Goal: Task Accomplishment & Management: Manage account settings

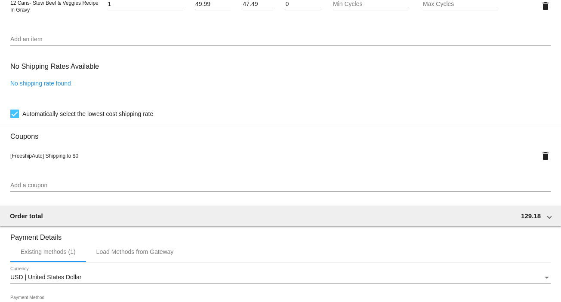
scroll to position [719, 0]
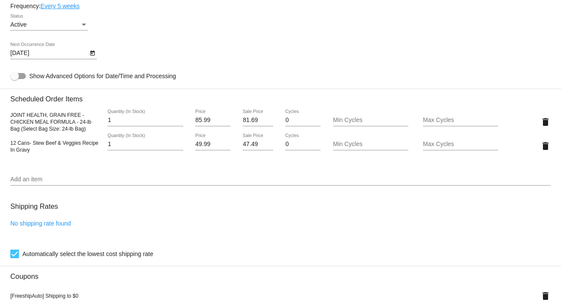
scroll to position [490, 0]
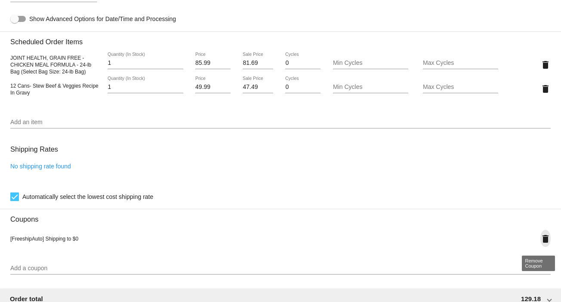
click at [540, 240] on mat-icon "delete" at bounding box center [545, 239] width 10 height 10
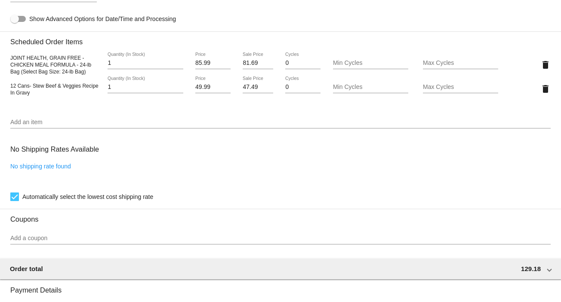
scroll to position [689, 0]
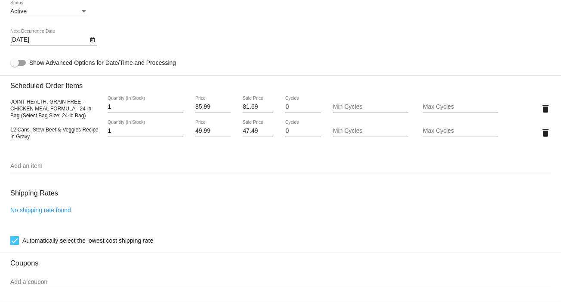
scroll to position [460, 0]
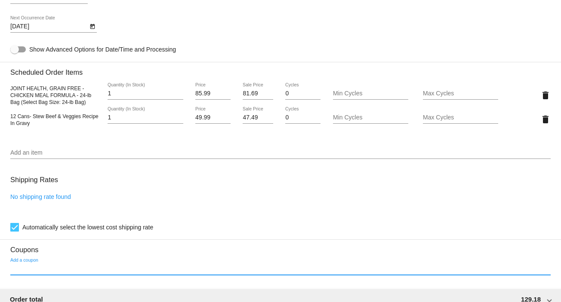
click at [31, 270] on input "Add a coupon" at bounding box center [280, 269] width 540 height 7
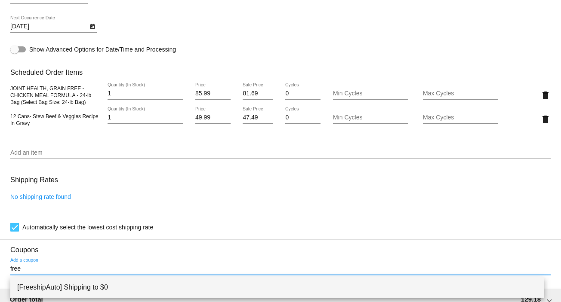
type input "free"
click at [52, 290] on span "[FreeshipAuto] Shipping to $0" at bounding box center [277, 287] width 520 height 21
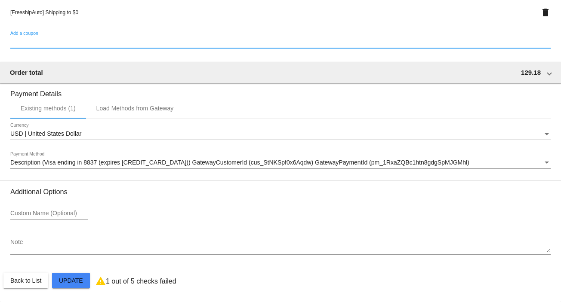
scroll to position [719, 0]
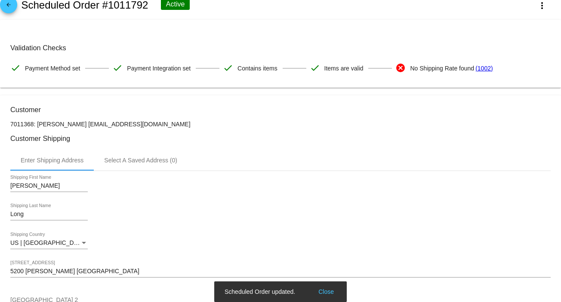
scroll to position [0, 0]
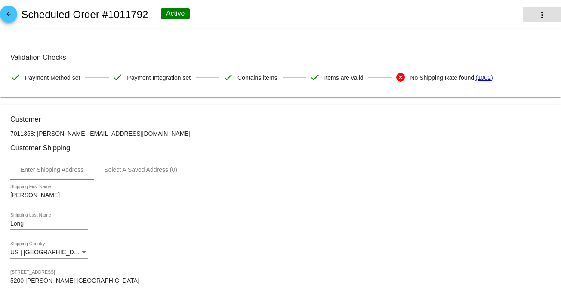
click at [537, 16] on mat-icon "more_vert" at bounding box center [542, 15] width 10 height 10
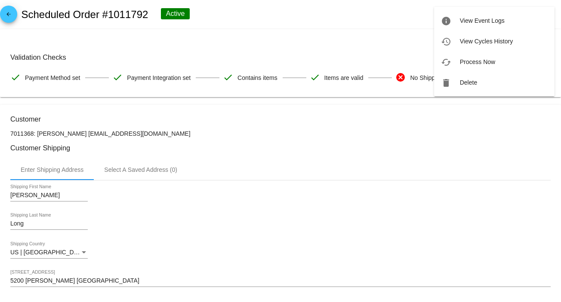
click at [266, 21] on div at bounding box center [280, 151] width 561 height 302
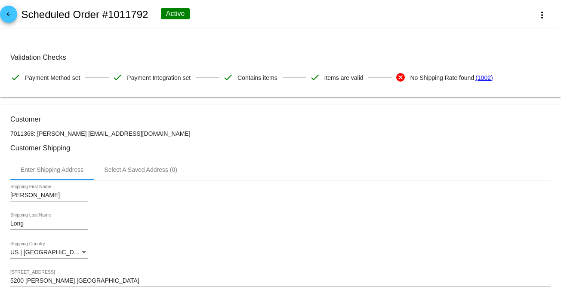
click at [12, 11] on mat-icon "arrow_back" at bounding box center [8, 16] width 10 height 10
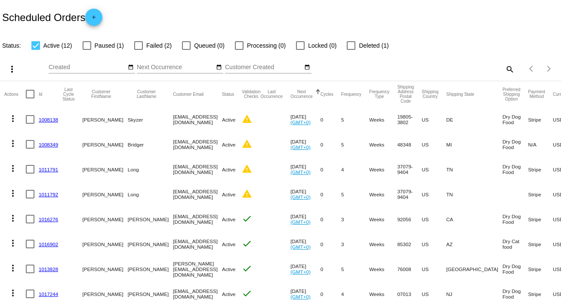
drag, startPoint x: 137, startPoint y: 120, endPoint x: 188, endPoint y: 121, distance: 50.3
click at [188, 121] on mat-cell "[EMAIL_ADDRESS][DOMAIN_NAME]" at bounding box center [197, 119] width 49 height 25
copy mat-cell "[EMAIL_ADDRESS][DOMAIN_NAME]"
click at [48, 144] on link "1008349" at bounding box center [48, 145] width 19 height 6
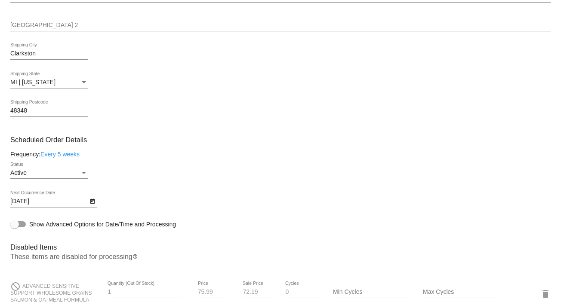
scroll to position [344, 0]
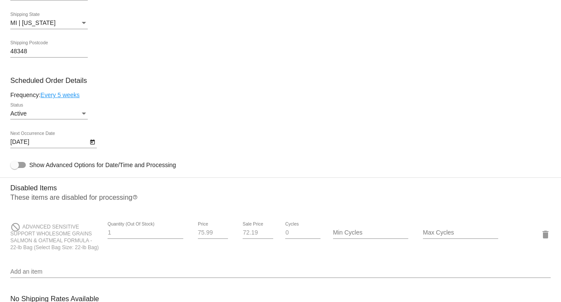
click at [35, 145] on body "arrow_back Scheduled Order #1008349 Active more_vert Validation Checks check Pa…" at bounding box center [280, 151] width 561 height 302
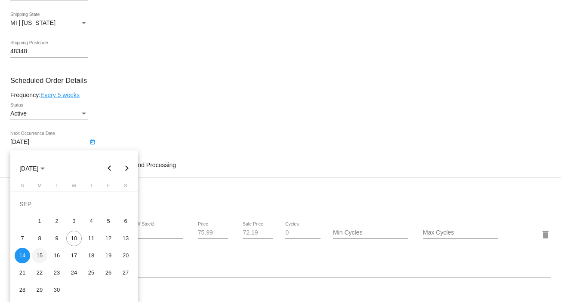
click at [42, 257] on div "15" at bounding box center [39, 255] width 15 height 15
type input "[DATE]"
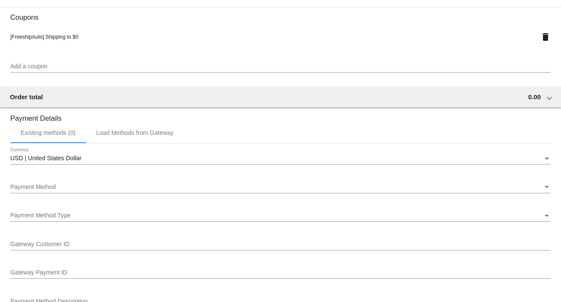
scroll to position [667, 0]
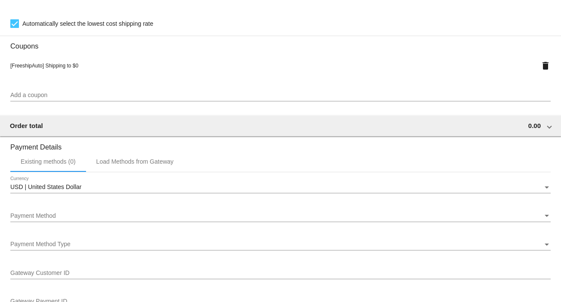
click at [50, 188] on div "USD | United States Dollar Currency" at bounding box center [280, 185] width 540 height 17
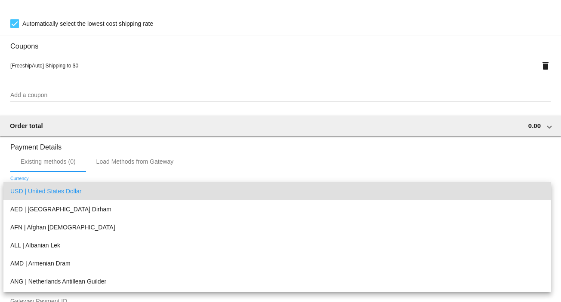
click at [50, 188] on span "USD | United States Dollar" at bounding box center [277, 191] width 534 height 18
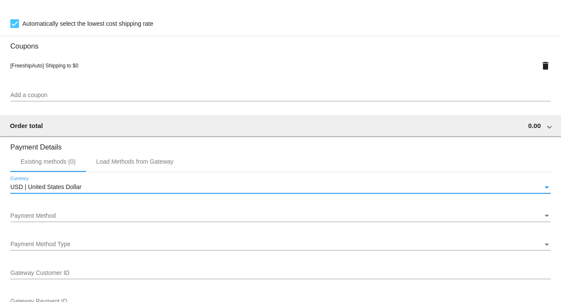
click at [48, 215] on div "Payment Method Payment Method" at bounding box center [280, 214] width 540 height 17
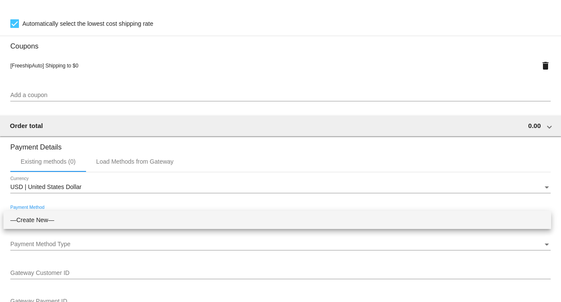
click at [48, 216] on span "—Create New—" at bounding box center [277, 220] width 534 height 18
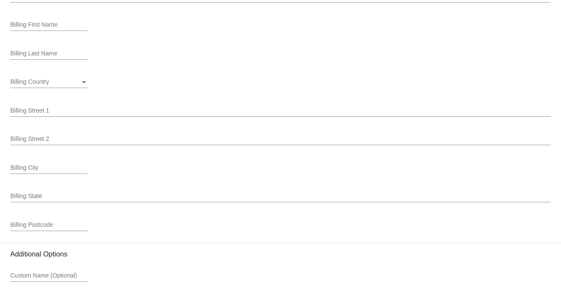
scroll to position [1068, 0]
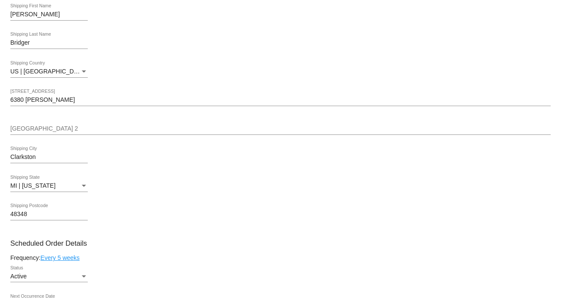
scroll to position [0, 0]
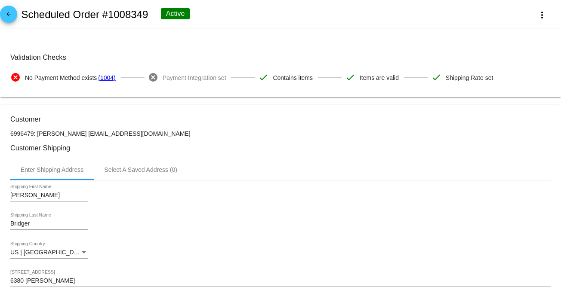
click at [6, 12] on mat-icon "arrow_back" at bounding box center [8, 16] width 10 height 10
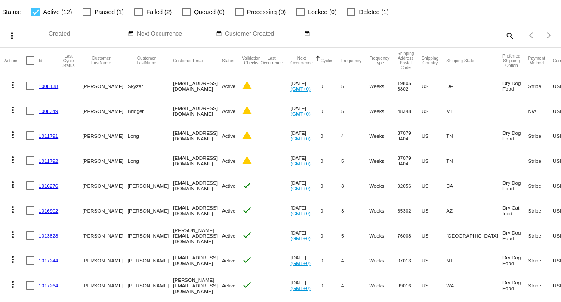
scroll to position [57, 0]
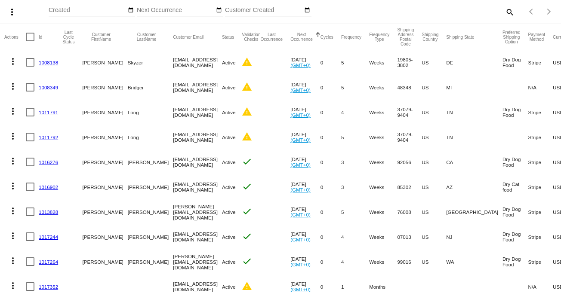
click at [48, 163] on link "1016276" at bounding box center [48, 163] width 19 height 6
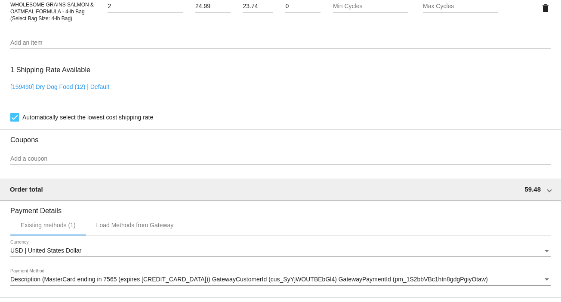
scroll to position [669, 0]
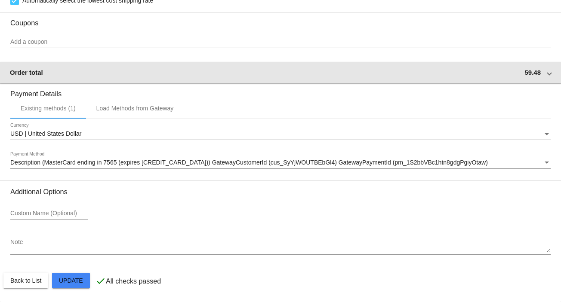
click at [493, 72] on div "Order total 59.48" at bounding box center [279, 72] width 538 height 7
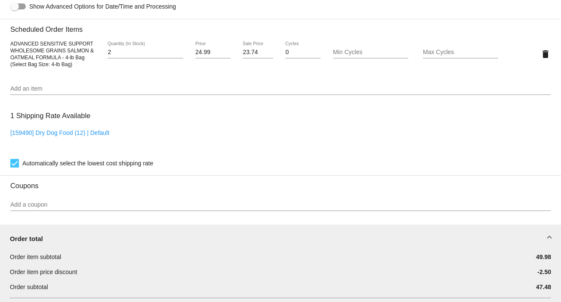
scroll to position [497, 0]
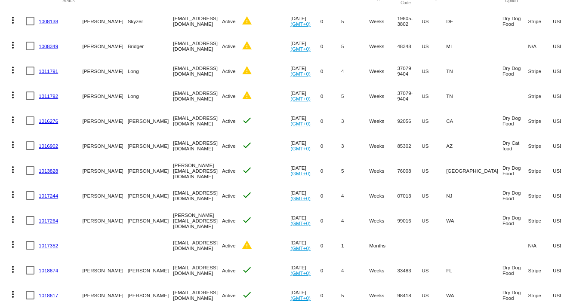
scroll to position [135, 0]
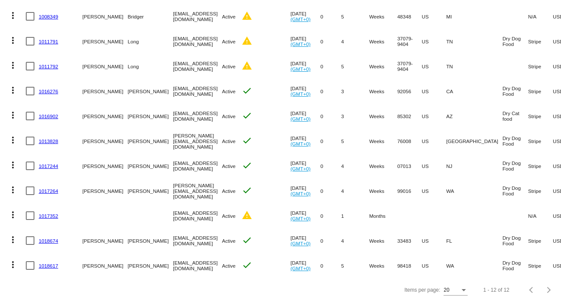
click at [45, 213] on link "1017352" at bounding box center [48, 216] width 19 height 6
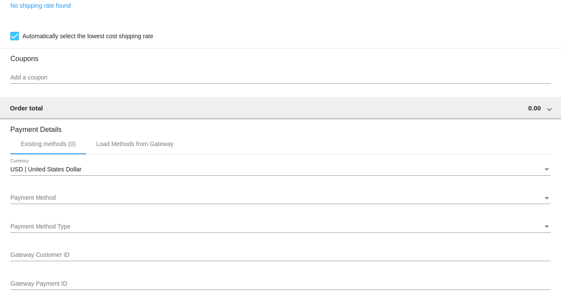
scroll to position [630, 0]
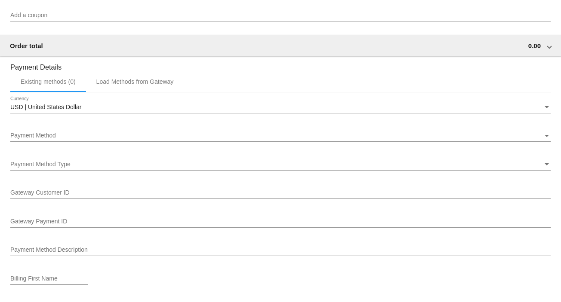
click at [62, 135] on div "Payment Method" at bounding box center [276, 135] width 532 height 7
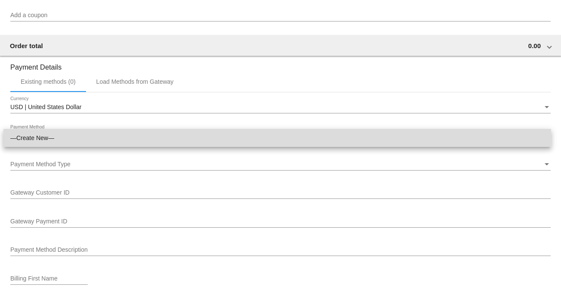
click at [62, 135] on span "—Create New—" at bounding box center [277, 138] width 534 height 18
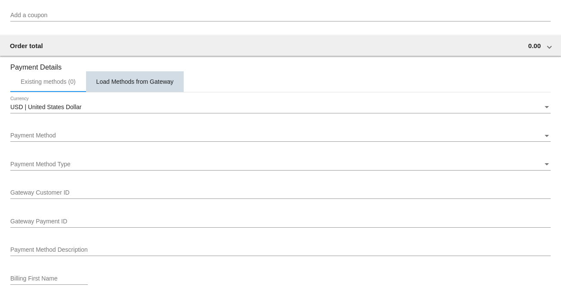
click at [108, 85] on div "Load Methods from Gateway" at bounding box center [134, 81] width 77 height 7
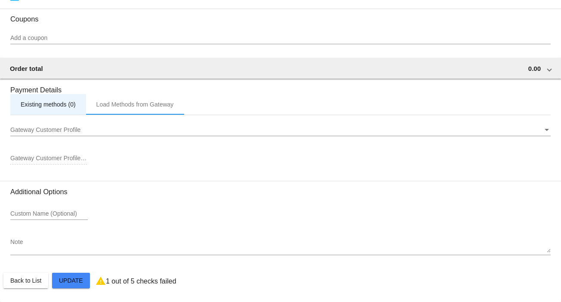
click at [54, 105] on div "Existing methods (0)" at bounding box center [48, 104] width 55 height 7
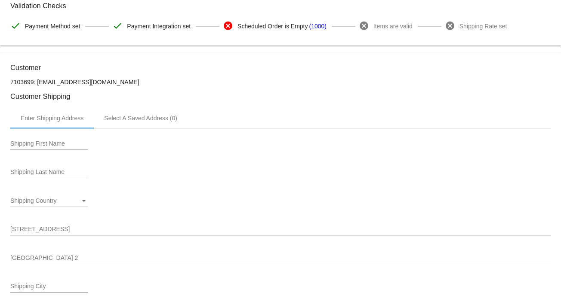
scroll to position [0, 0]
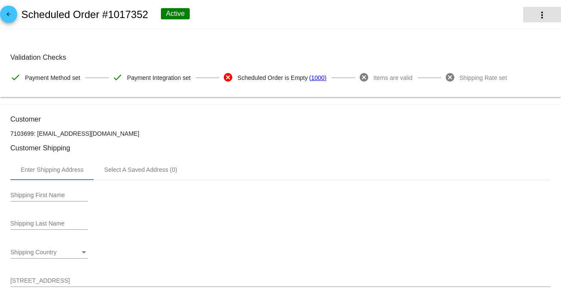
click at [537, 15] on mat-icon "more_vert" at bounding box center [542, 15] width 10 height 10
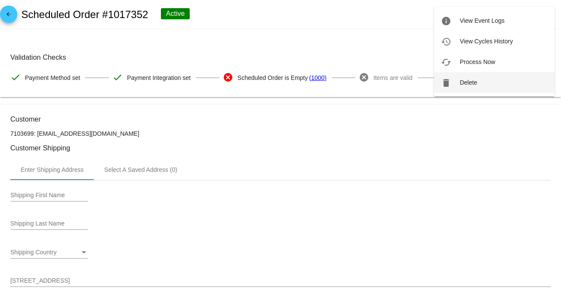
click at [476, 82] on span "Delete" at bounding box center [468, 82] width 17 height 7
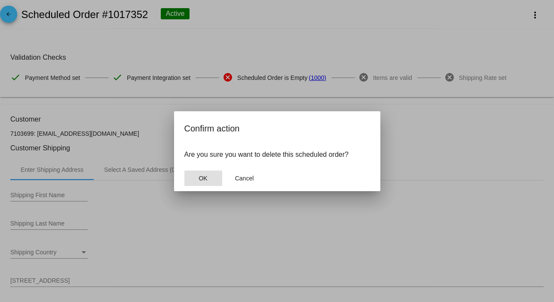
click at [206, 175] on span "OK" at bounding box center [203, 178] width 9 height 7
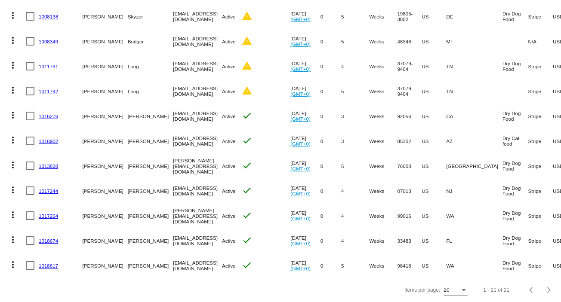
scroll to position [52, 0]
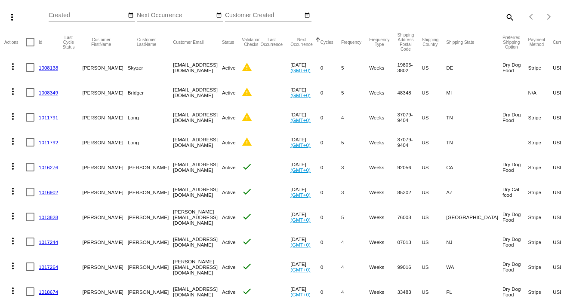
click at [44, 166] on link "1016276" at bounding box center [48, 168] width 19 height 6
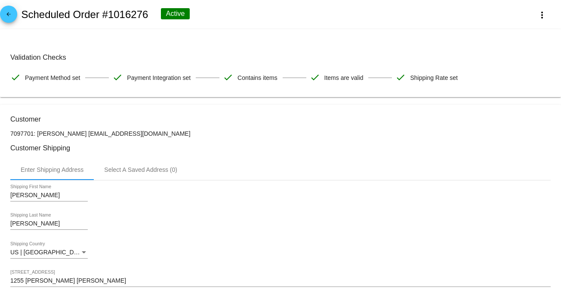
click at [9, 13] on mat-icon "arrow_back" at bounding box center [8, 16] width 10 height 10
